Goal: Transaction & Acquisition: Download file/media

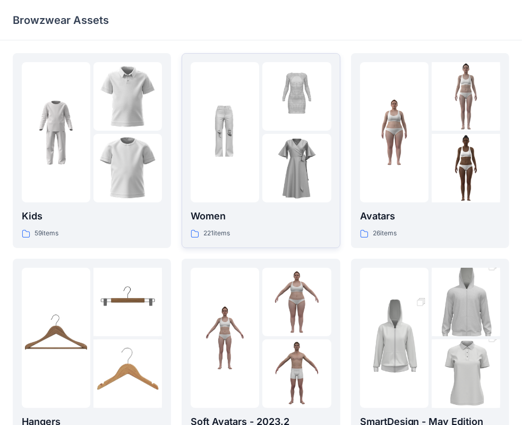
click at [281, 155] on img at bounding box center [296, 168] width 68 height 68
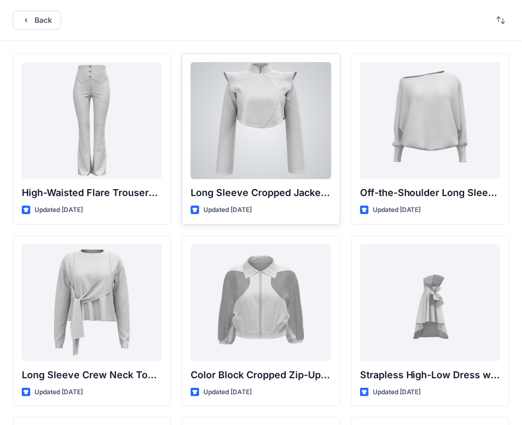
scroll to position [53, 0]
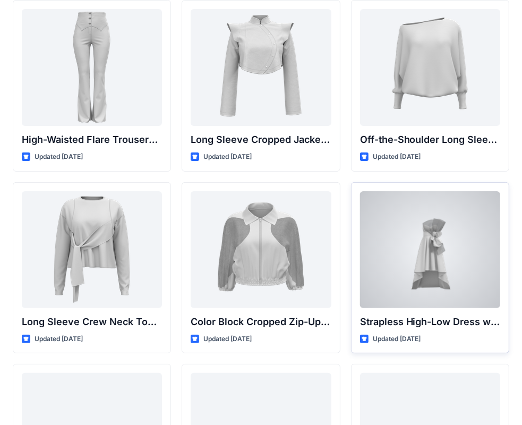
click at [451, 240] on div at bounding box center [430, 249] width 140 height 117
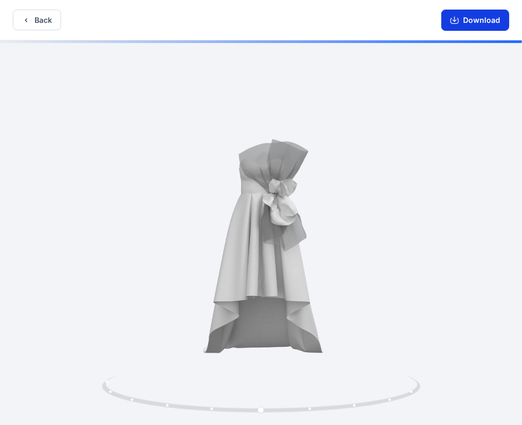
click at [487, 19] on button "Download" at bounding box center [475, 20] width 68 height 21
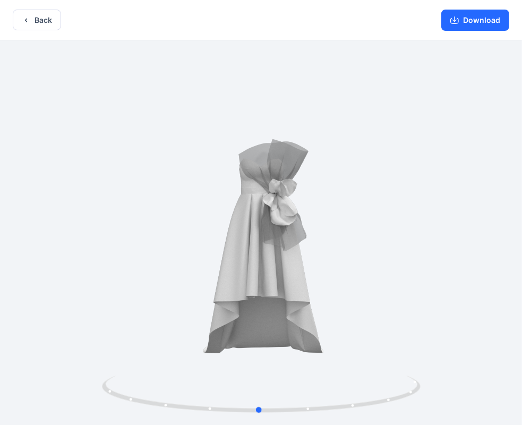
drag, startPoint x: 325, startPoint y: 248, endPoint x: 330, endPoint y: 266, distance: 18.7
click at [330, 266] on div at bounding box center [261, 233] width 522 height 386
drag, startPoint x: 269, startPoint y: 255, endPoint x: 316, endPoint y: 259, distance: 46.9
click at [316, 259] on div at bounding box center [261, 233] width 522 height 386
click at [39, 16] on button "Back" at bounding box center [37, 20] width 48 height 21
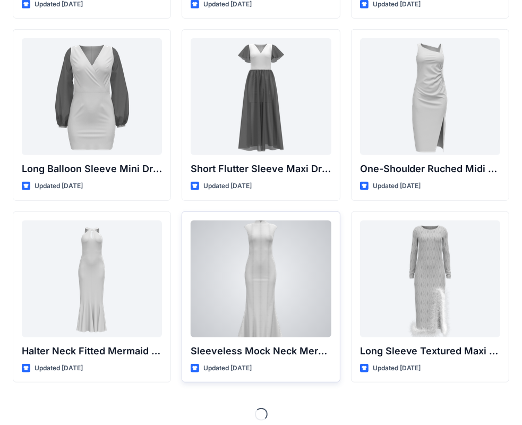
scroll to position [396, 0]
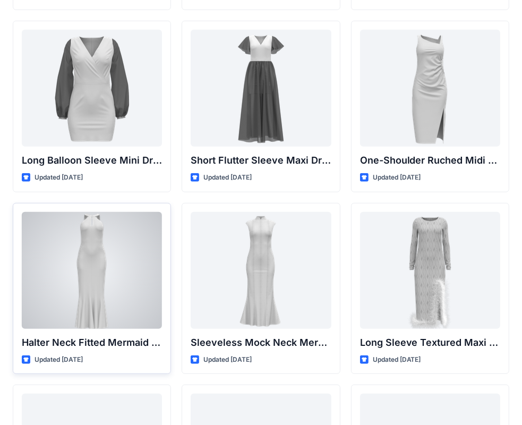
click at [118, 284] on div at bounding box center [92, 270] width 140 height 117
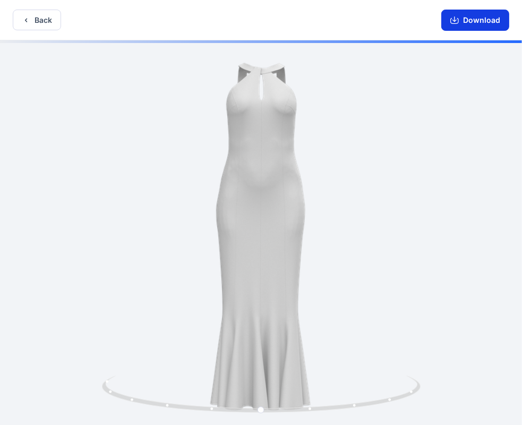
click at [487, 14] on button "Download" at bounding box center [475, 20] width 68 height 21
